Goal: Complete application form

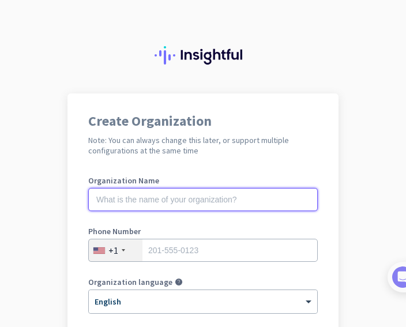
click at [225, 195] on input "text" at bounding box center [202, 199] width 229 height 23
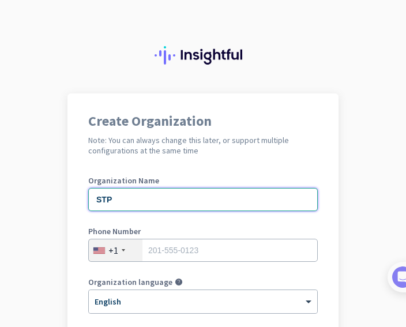
scroll to position [115, 0]
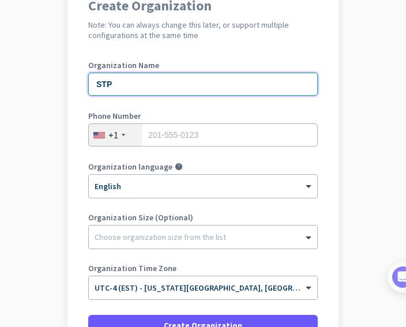
type input "STP"
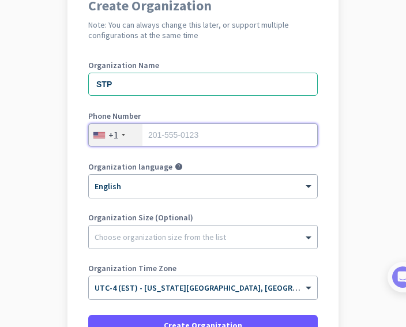
click at [168, 131] on input "tel" at bounding box center [202, 134] width 229 height 23
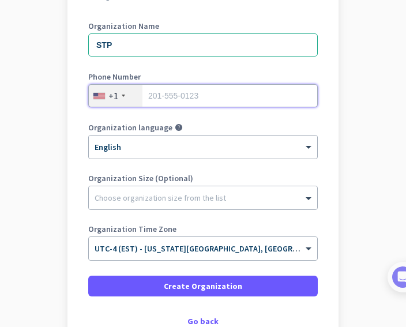
scroll to position [173, 0]
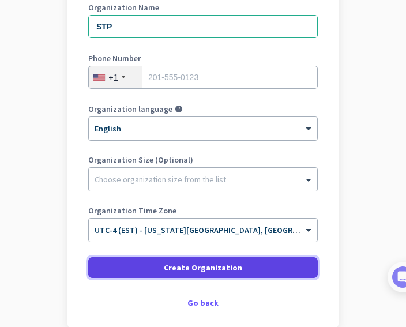
click at [171, 268] on span "Create Organization" at bounding box center [203, 268] width 78 height 12
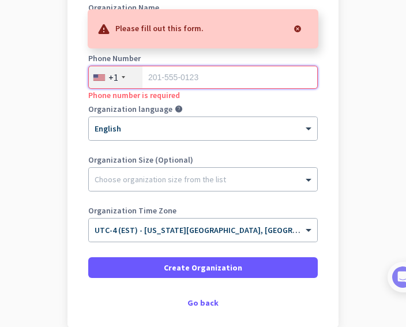
click at [182, 81] on input "tel" at bounding box center [202, 77] width 229 height 23
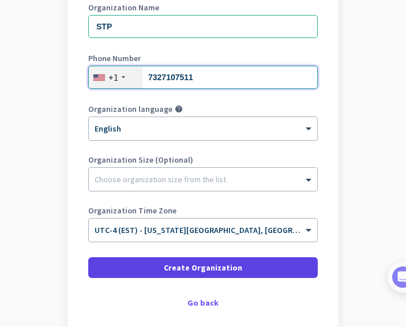
type input "7327107511"
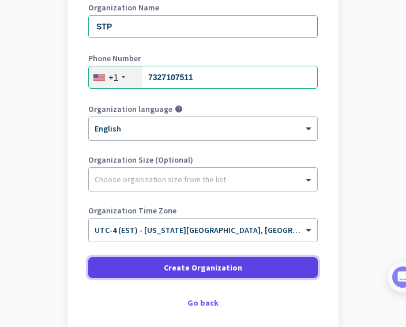
click at [156, 267] on span at bounding box center [202, 268] width 229 height 28
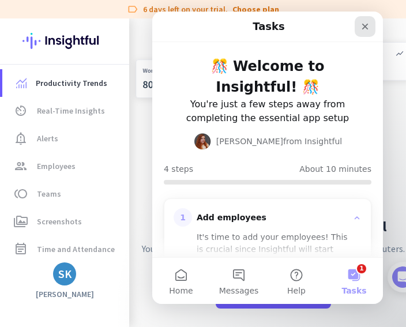
click at [361, 18] on div "Close" at bounding box center [365, 26] width 21 height 21
